Goal: Task Accomplishment & Management: Manage account settings

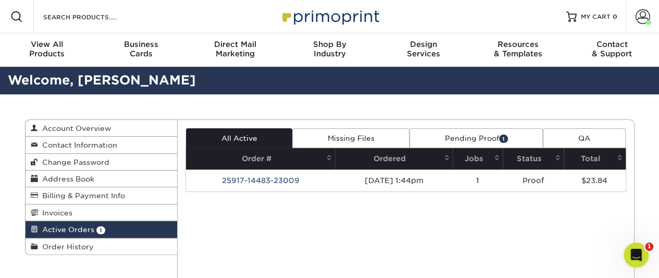
click at [463, 148] on th "Jobs" at bounding box center [478, 158] width 51 height 21
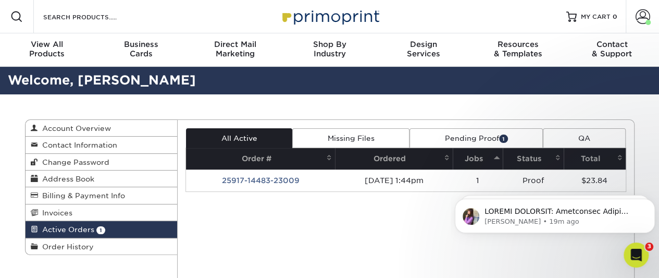
click at [452, 143] on link "Pending Proof 1" at bounding box center [475, 138] width 133 height 20
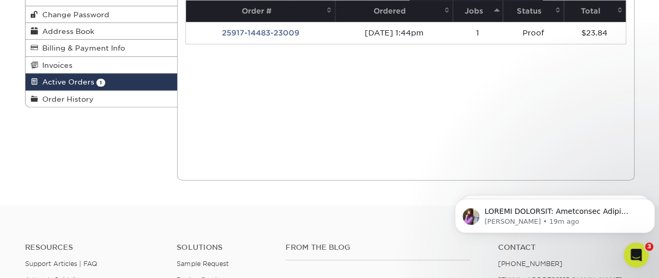
scroll to position [148, 0]
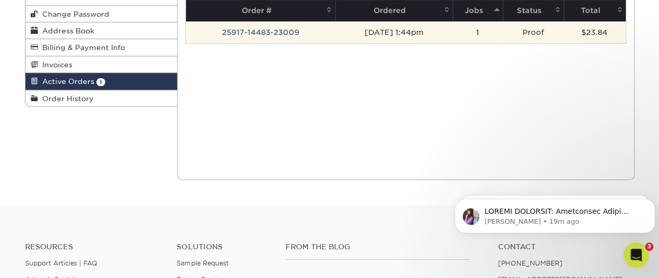
click at [239, 30] on td "25917-14483-23009" at bounding box center [260, 32] width 149 height 22
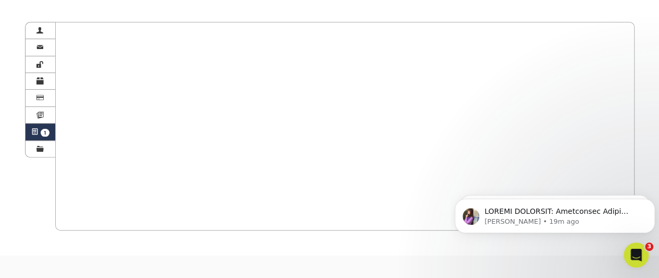
scroll to position [97, 0]
click at [42, 115] on span at bounding box center [39, 115] width 7 height 8
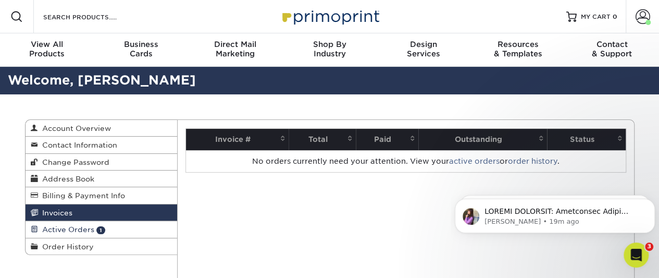
click at [74, 225] on span "Active Orders" at bounding box center [66, 229] width 56 height 8
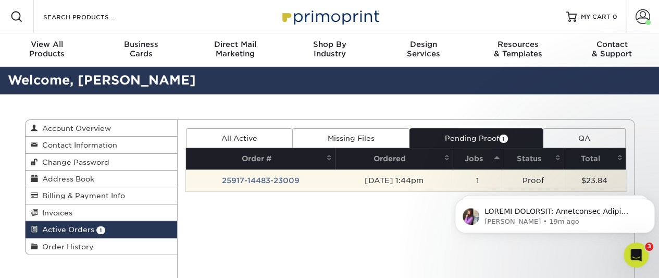
click at [254, 169] on td "25917-14483-23009" at bounding box center [260, 180] width 149 height 22
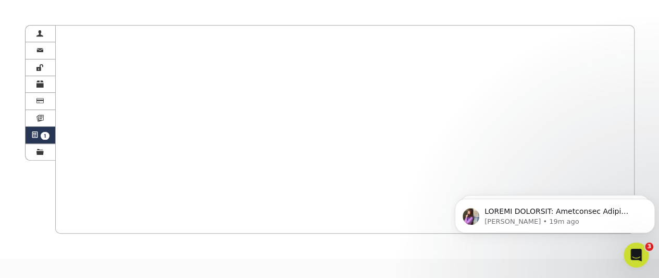
scroll to position [95, 0]
click at [535, 222] on p "[PERSON_NAME] • 19m ago" at bounding box center [562, 221] width 157 height 9
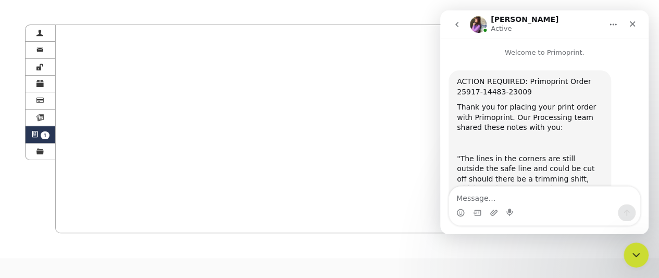
scroll to position [331, 0]
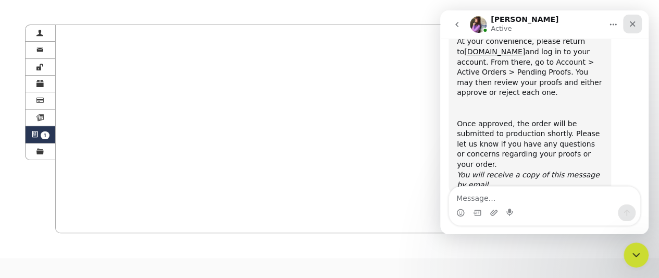
click at [634, 20] on icon "Close" at bounding box center [632, 24] width 8 height 8
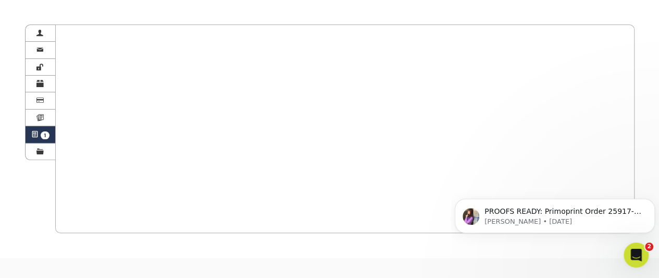
scroll to position [0, 0]
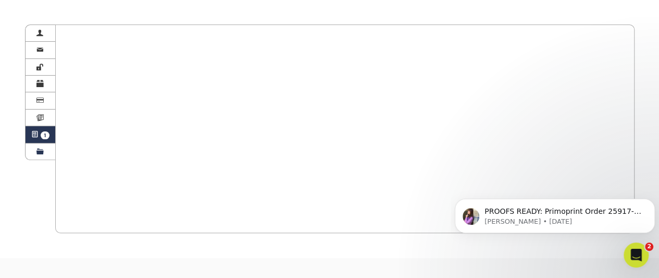
click at [48, 151] on link "Order History" at bounding box center [41, 151] width 30 height 16
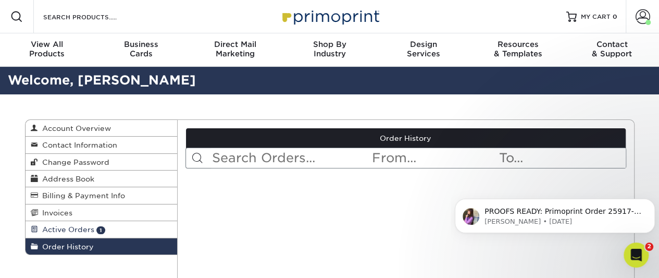
click at [91, 226] on span "Active Orders" at bounding box center [66, 229] width 56 height 8
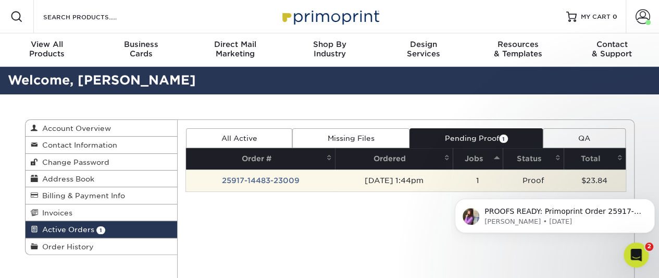
click at [443, 173] on td "[DATE] 1:44pm" at bounding box center [393, 180] width 117 height 22
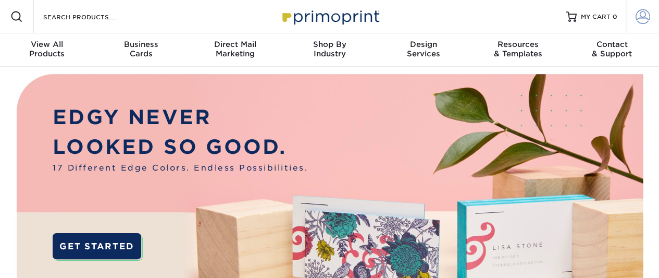
click at [649, 11] on span at bounding box center [642, 16] width 15 height 15
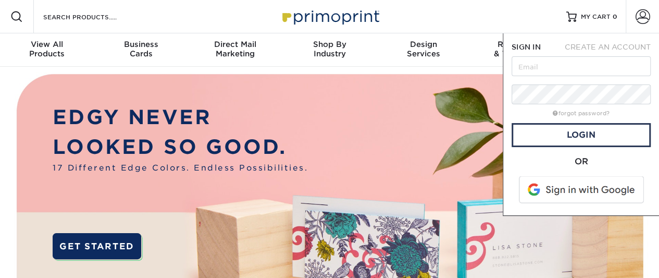
click at [557, 190] on span at bounding box center [582, 189] width 133 height 27
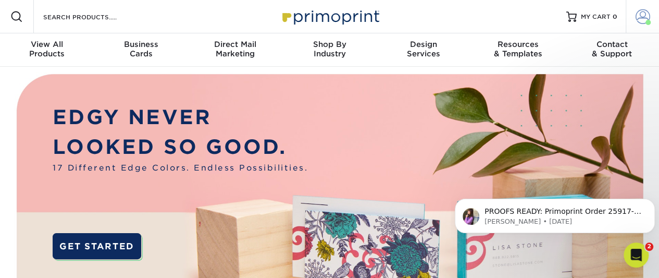
click at [638, 19] on span at bounding box center [642, 16] width 15 height 15
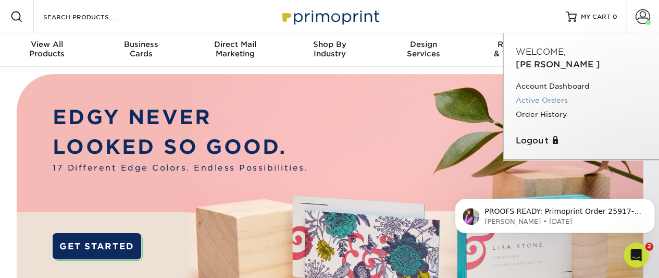
click at [556, 93] on link "Active Orders" at bounding box center [581, 100] width 131 height 14
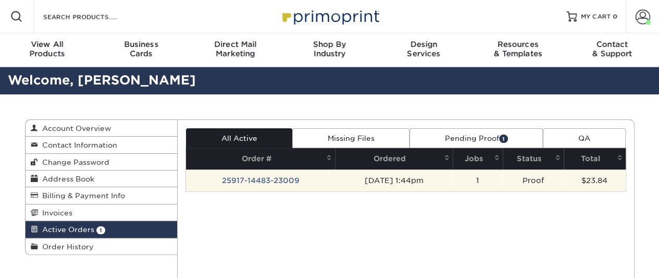
click at [298, 180] on td "25917-14483-23009" at bounding box center [260, 180] width 149 height 22
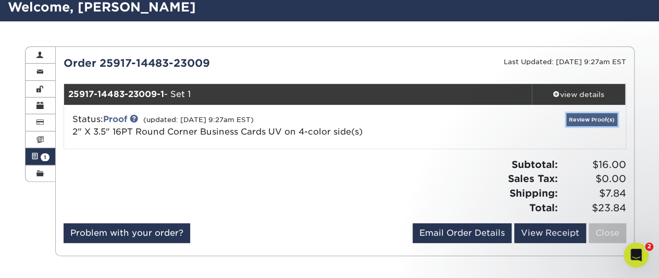
click at [583, 113] on link "Review Proof(s)" at bounding box center [591, 119] width 51 height 13
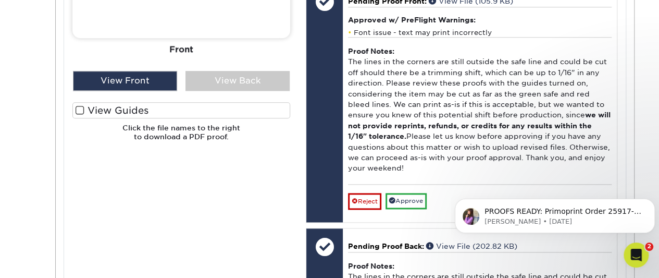
scroll to position [555, 0]
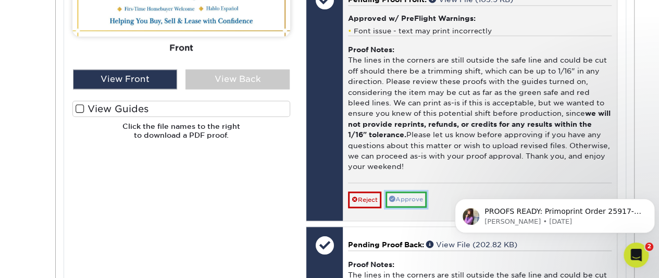
click at [395, 195] on span at bounding box center [392, 198] width 6 height 6
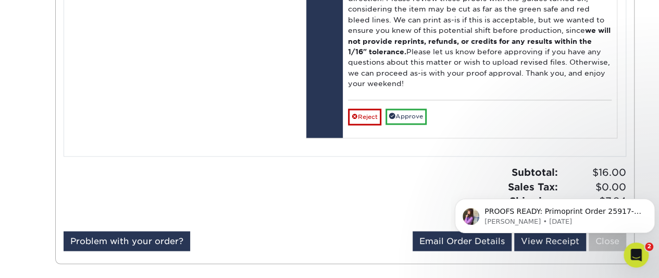
scroll to position [852, 0]
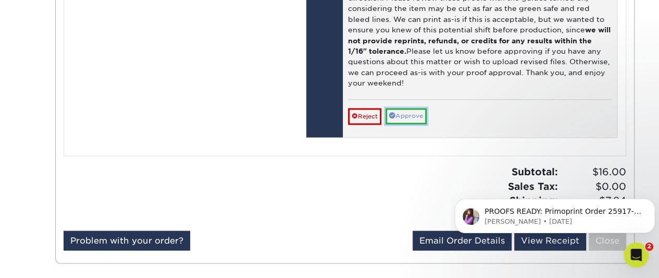
click at [405, 113] on link "Approve" at bounding box center [405, 116] width 41 height 16
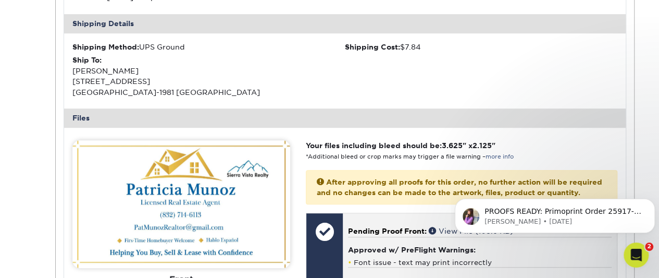
scroll to position [300, 0]
